Goal: Information Seeking & Learning: Learn about a topic

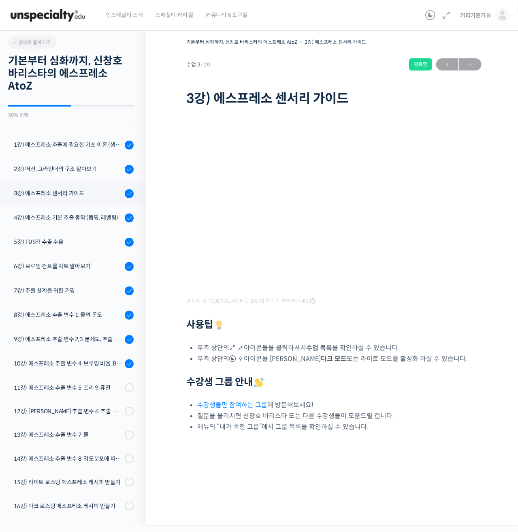
scroll to position [40, 0]
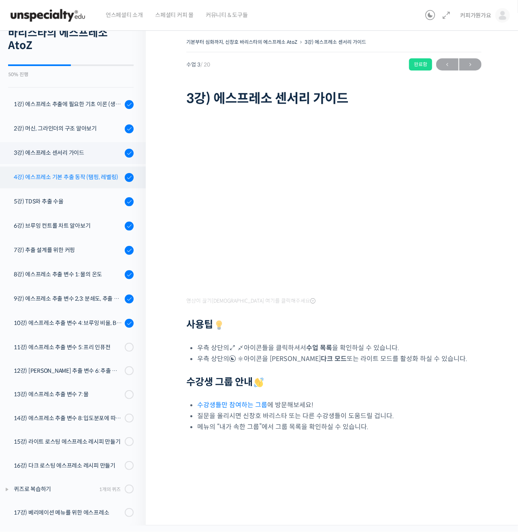
click at [85, 173] on div "4강) 에스프레소 기본 추출 동작 (탬핑, 레벨링)" at bounding box center [68, 176] width 109 height 9
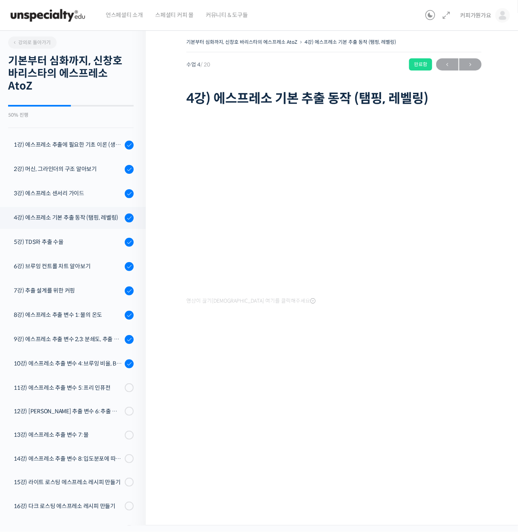
scroll to position [92, 0]
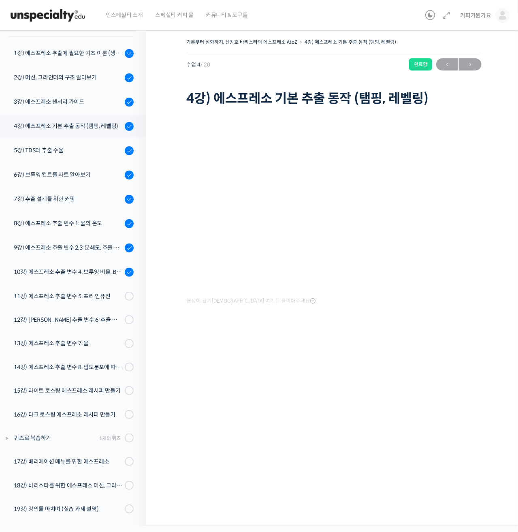
drag, startPoint x: 320, startPoint y: 381, endPoint x: 313, endPoint y: 375, distance: 8.9
click at [320, 378] on div "기본부터 심화까지, 신창호 바리스타의 에스프레소 AtoZ 4강) 에스프레소 기본 추출 동작 (탬핑, 레벨링) 완료함 수업 4 / 20 완료함 …" at bounding box center [334, 274] width 376 height 501
click at [320, 375] on div "기본부터 심화까지, 신창호 바리스타의 에스프레소 AtoZ 4강) 에스프레소 기본 추출 동작 (탬핑, 레벨링) 완료함 수업 4 / 20 완료함 …" at bounding box center [334, 274] width 376 height 501
click at [308, 383] on div "기본부터 심화까지, 신창호 바리스타의 에스프레소 AtoZ 4강) 에스프레소 기본 추출 동작 (탬핑, 레벨링) 완료함 수업 4 / 20 완료함 …" at bounding box center [334, 274] width 376 height 501
click at [309, 383] on div "기본부터 심화까지, 신창호 바리스타의 에스프레소 AtoZ 4강) 에스프레소 기본 추출 동작 (탬핑, 레벨링) 완료함 수업 4 / 20 완료함 …" at bounding box center [334, 274] width 376 height 501
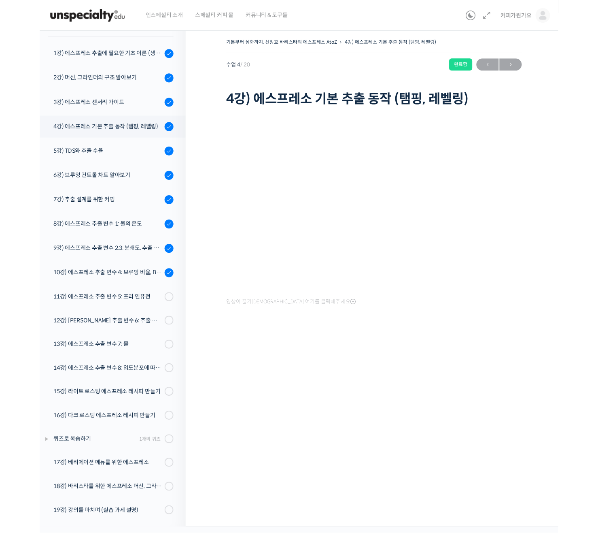
scroll to position [91, 0]
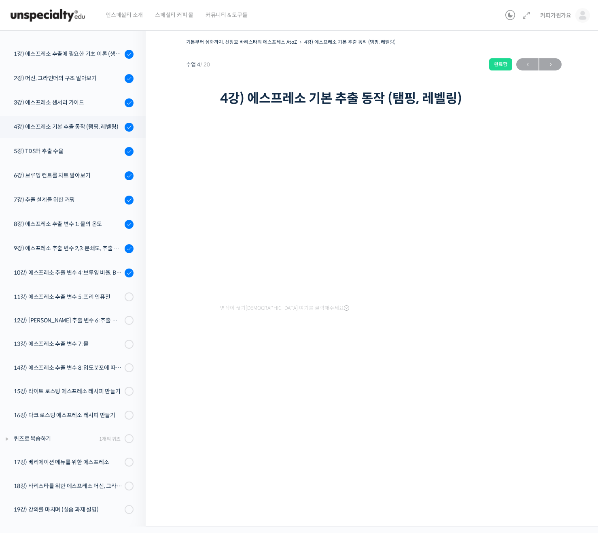
click at [465, 409] on div "기본부터 심화까지, 신창호 바리스타의 에스프레소 AtoZ 4강) 에스프레소 기본 추출 동작 (탬핑, 레벨링) 완료함 수업 4 / 20 완료함 …" at bounding box center [374, 275] width 457 height 502
click at [53, 152] on div "5강) TDS와 추출 수율" at bounding box center [68, 151] width 109 height 9
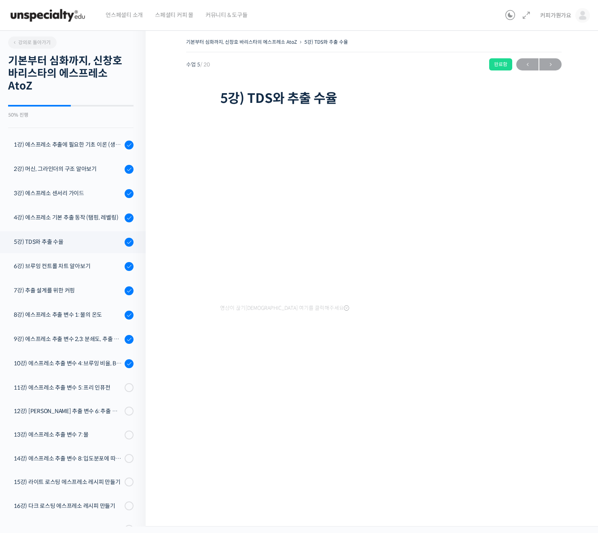
scroll to position [91, 0]
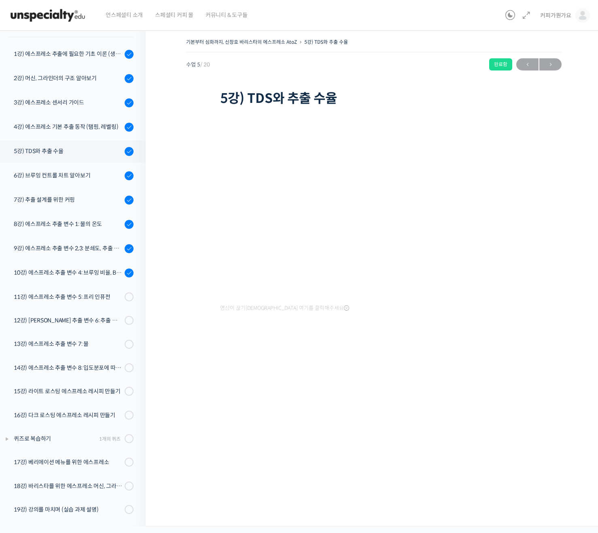
click at [598, 383] on iframe at bounding box center [299, 266] width 598 height 533
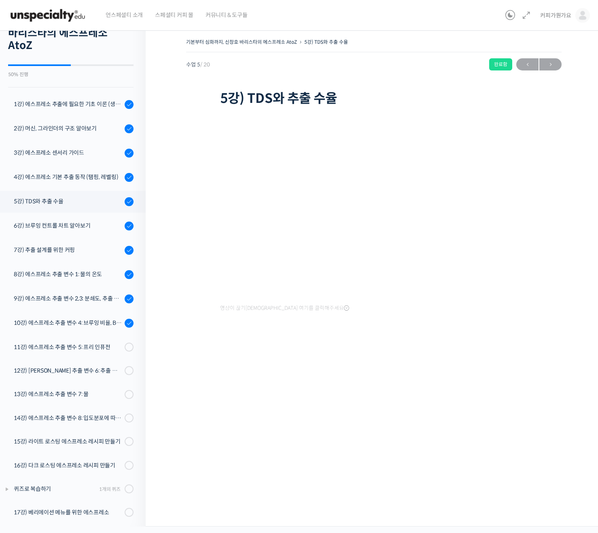
drag, startPoint x: 420, startPoint y: 398, endPoint x: 304, endPoint y: 372, distance: 119.5
click at [419, 398] on div "기본부터 심화까지, 신창호 바리스타의 에스프레소 AtoZ 5강) TDS와 추출 수율 완료함 수업 5 / 20 완료함 ← 이전 다음 → 5강) …" at bounding box center [374, 275] width 457 height 502
click at [473, 94] on h1 "5강) TDS와 추출 수율" at bounding box center [374, 98] width 308 height 15
click at [361, 391] on div "기본부터 심화까지, 신창호 바리스타의 에스프레소 AtoZ 5강) TDS와 추출 수율 완료함 수업 5 / 20 완료함 ← 이전 다음 → 5강) …" at bounding box center [374, 275] width 457 height 502
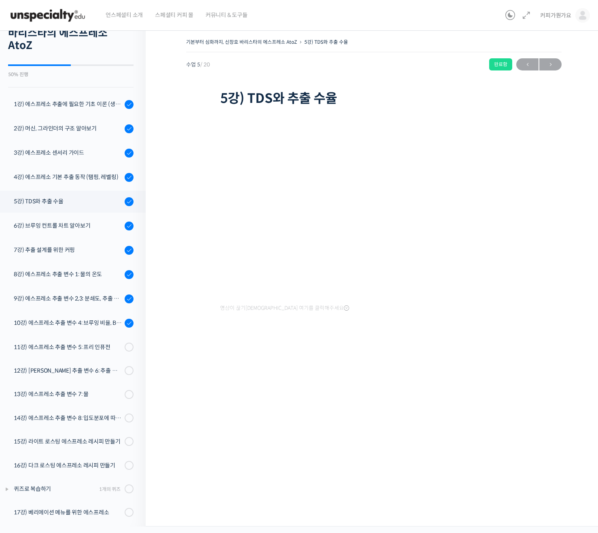
click at [598, 388] on iframe at bounding box center [299, 266] width 598 height 533
click at [411, 355] on div "기본부터 심화까지, 신창호 바리스타의 에스프레소 AtoZ 5강) TDS와 추출 수율 완료함 수업 5 / 20 완료함 ← 이전 다음 → 5강) …" at bounding box center [374, 201] width 376 height 331
drag, startPoint x: 411, startPoint y: 355, endPoint x: 406, endPoint y: 336, distance: 19.6
click at [411, 354] on div "기본부터 심화까지, 신창호 바리스타의 에스프레소 AtoZ 5강) TDS와 추출 수율 완료함 수업 5 / 20 완료함 ← 이전 다음 → 5강) …" at bounding box center [374, 201] width 376 height 331
click at [59, 275] on div "8강) 에스프레소 추출 변수 1: 물의 온도" at bounding box center [68, 274] width 109 height 9
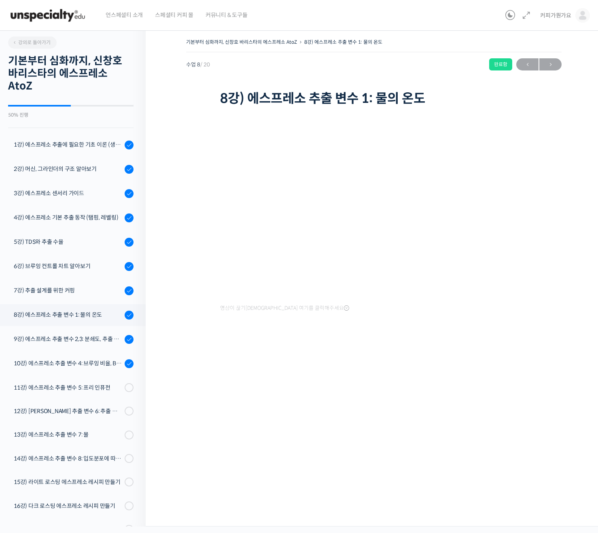
scroll to position [91, 0]
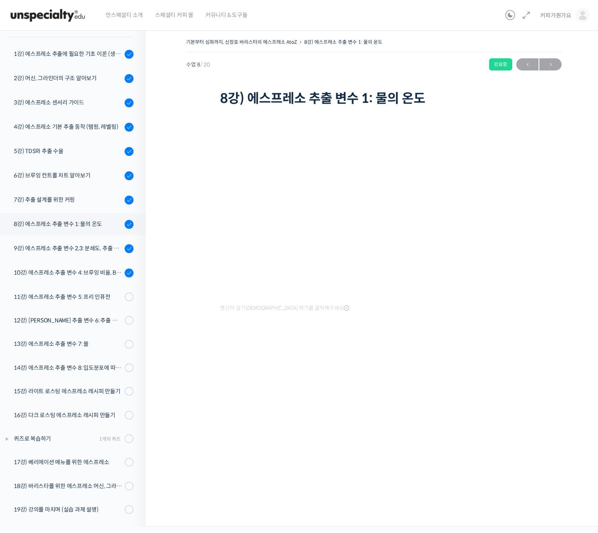
click at [187, 397] on div "기본부터 심화까지, 신창호 바리스타의 에스프레소 AtoZ 8강) 에스프레소 추출 변수 1: 물의 온도 완료함 수업 8 / 20 완료함 ← 이전…" at bounding box center [374, 275] width 457 height 502
click at [188, 397] on div "기본부터 심화까지, 신창호 바리스타의 에스프레소 AtoZ 8강) 에스프레소 추출 변수 1: 물의 온도 완료함 수업 8 / 20 완료함 ← 이전…" at bounding box center [374, 275] width 457 height 502
click at [378, 385] on div "기본부터 심화까지, 신창호 바리스타의 에스프레소 AtoZ 8강) 에스프레소 추출 변수 1: 물의 온도 완료함 수업 8 / 20 완료함 ← 이전…" at bounding box center [374, 275] width 457 height 502
